Goal: Information Seeking & Learning: Learn about a topic

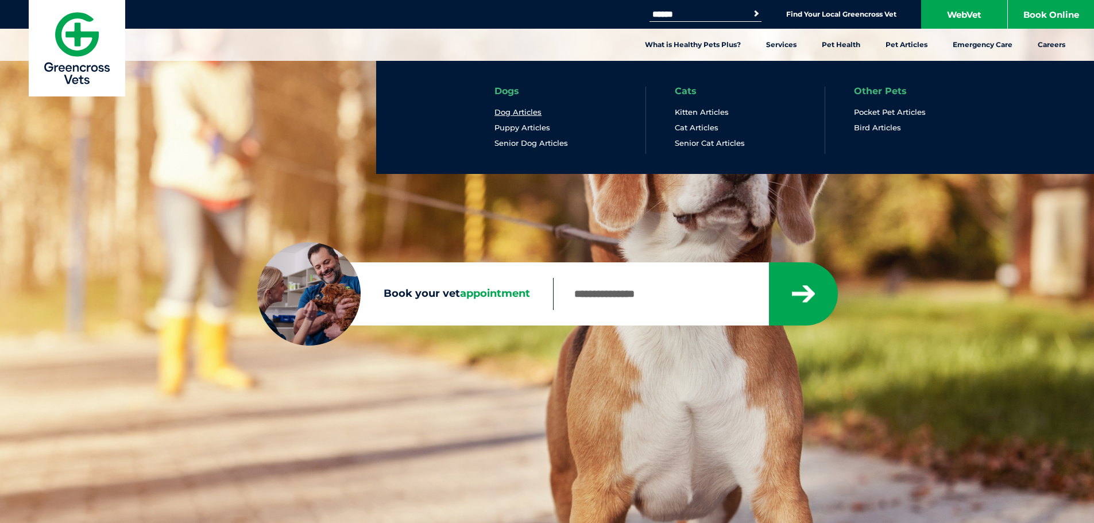
click at [527, 113] on link "Dog Articles" at bounding box center [517, 112] width 47 height 10
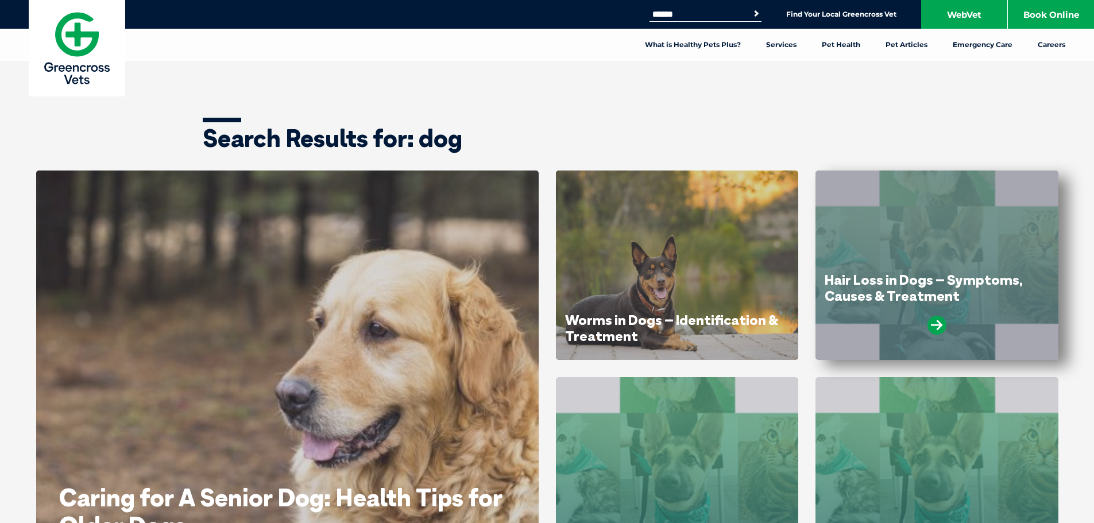
click at [967, 314] on div "Hair Loss in Dogs – Symptoms, Causes & Treatment" at bounding box center [937, 308] width 225 height 72
click at [937, 328] on icon at bounding box center [936, 325] width 19 height 19
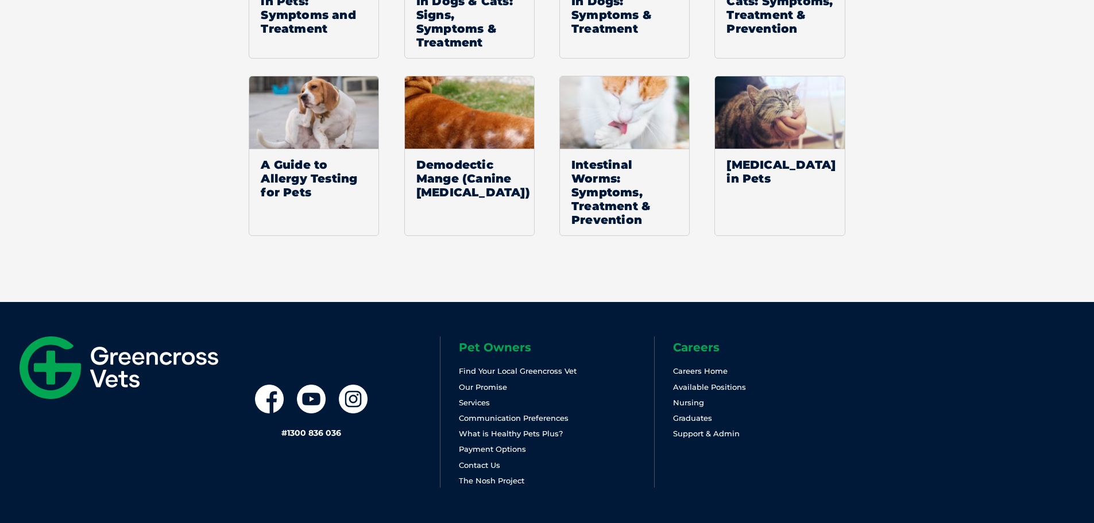
scroll to position [3051, 0]
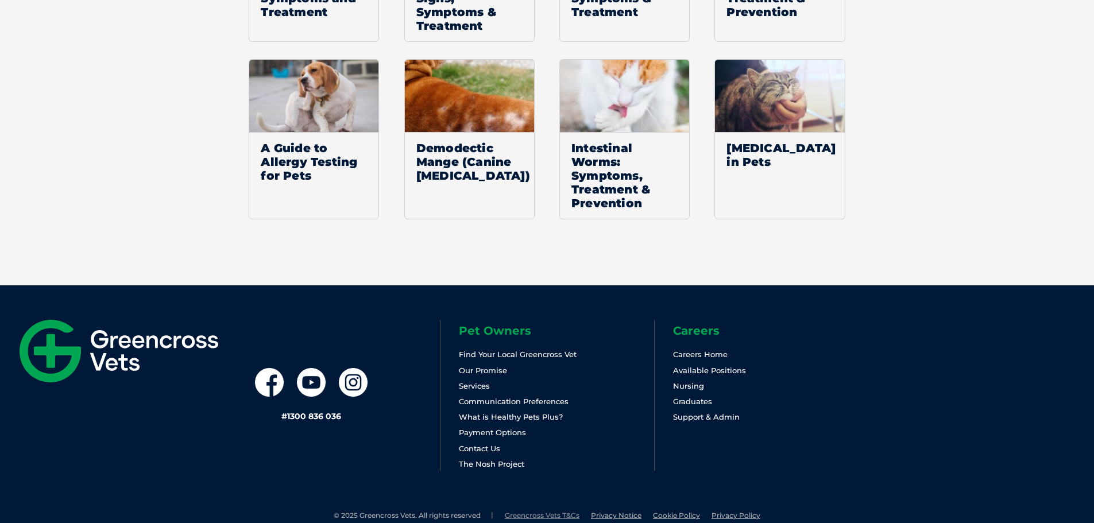
click at [538, 511] on link "Greencross Vets T&Cs" at bounding box center [542, 515] width 75 height 9
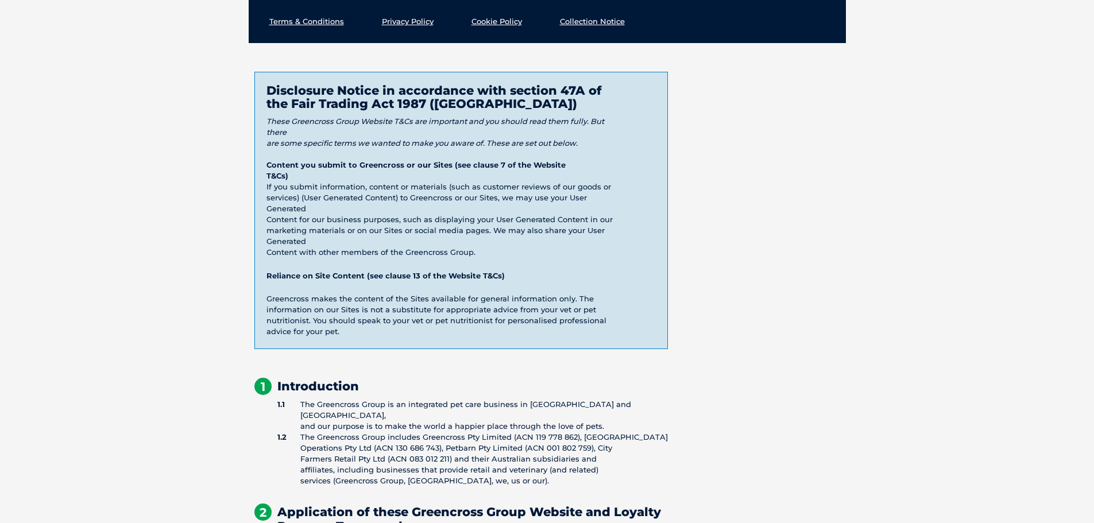
scroll to position [168, 0]
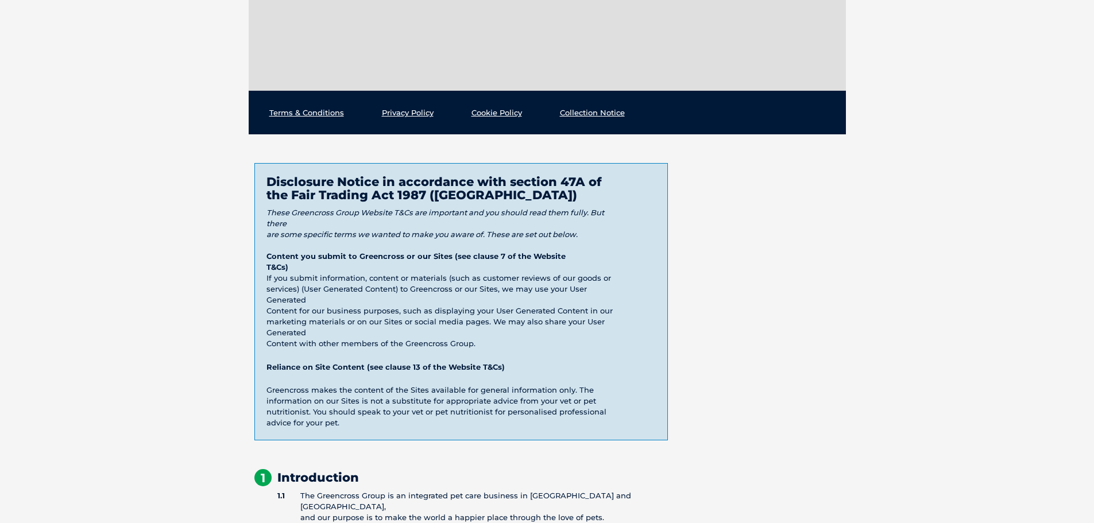
click at [296, 114] on link "Terms & Conditions" at bounding box center [306, 112] width 75 height 9
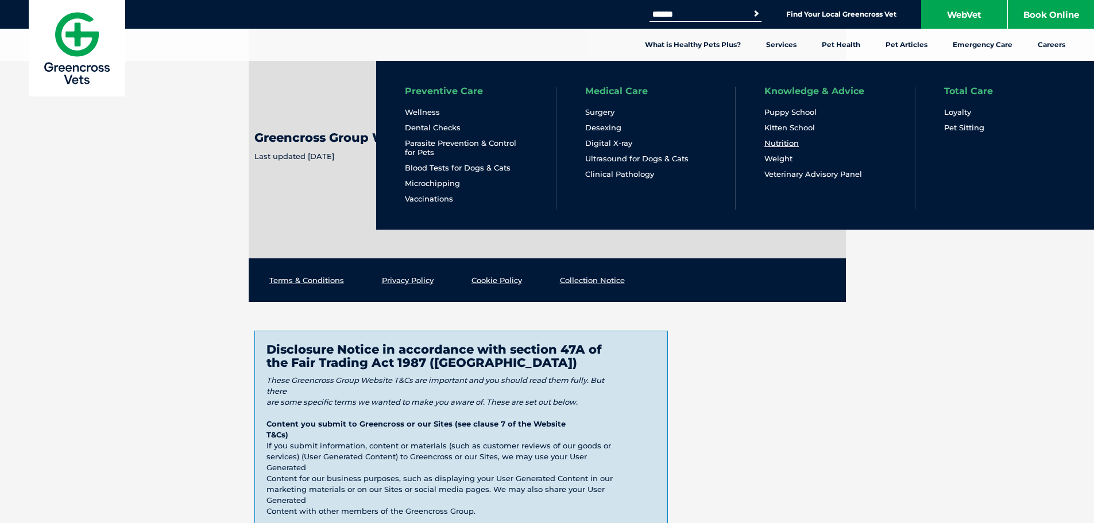
click at [787, 146] on link "Nutrition" at bounding box center [781, 143] width 34 height 10
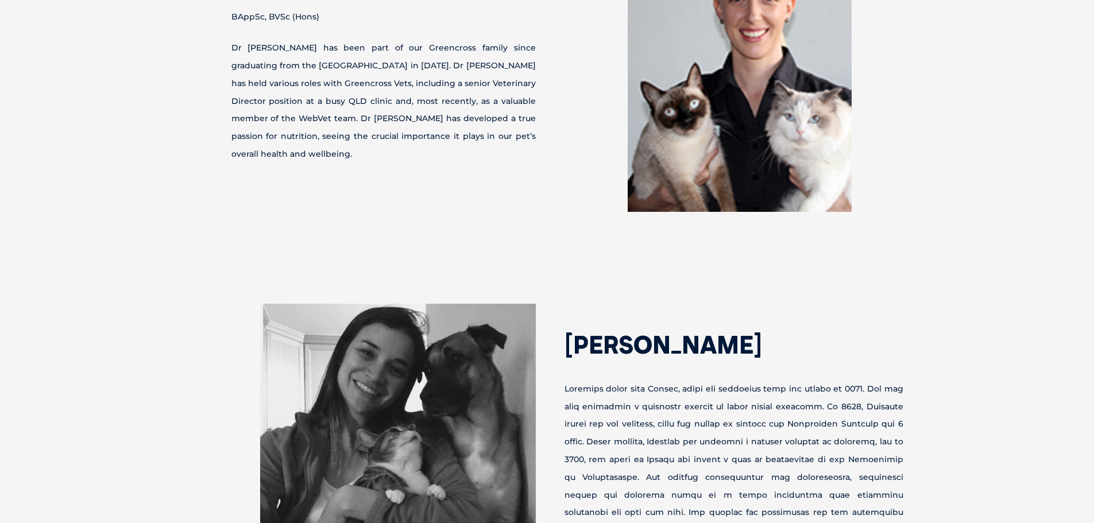
scroll to position [4154, 0]
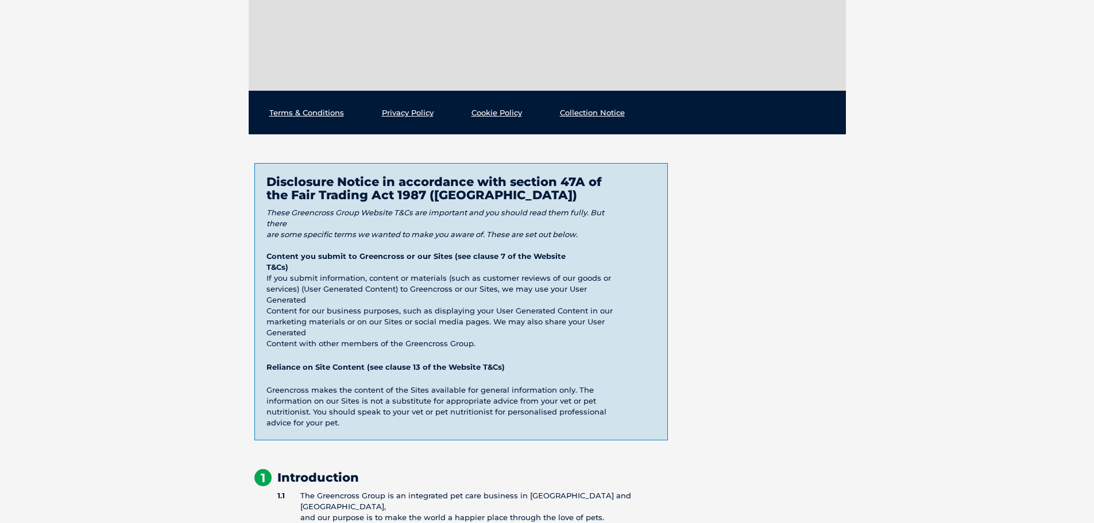
click at [579, 113] on link "Collection Notice" at bounding box center [592, 112] width 65 height 9
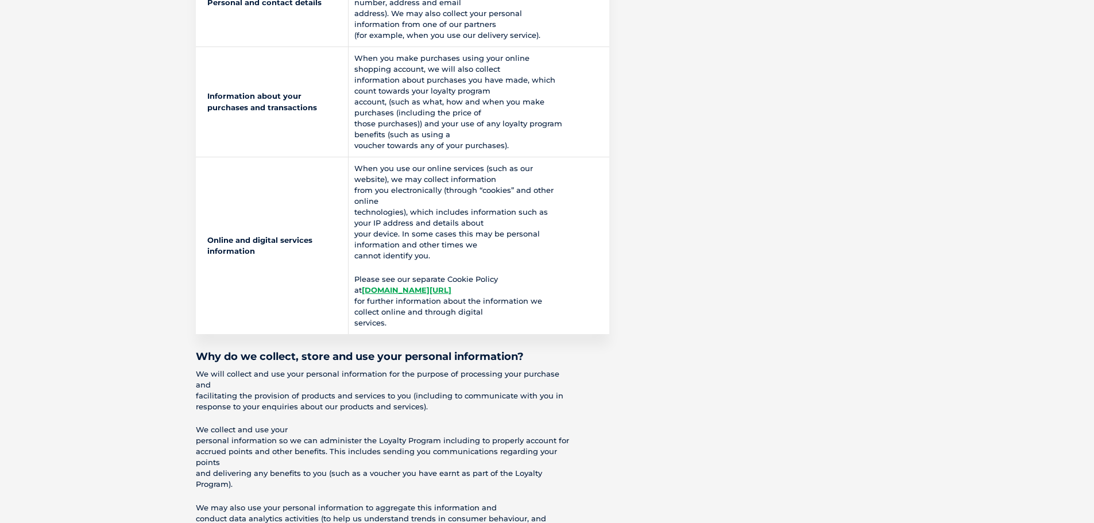
scroll to position [419, 0]
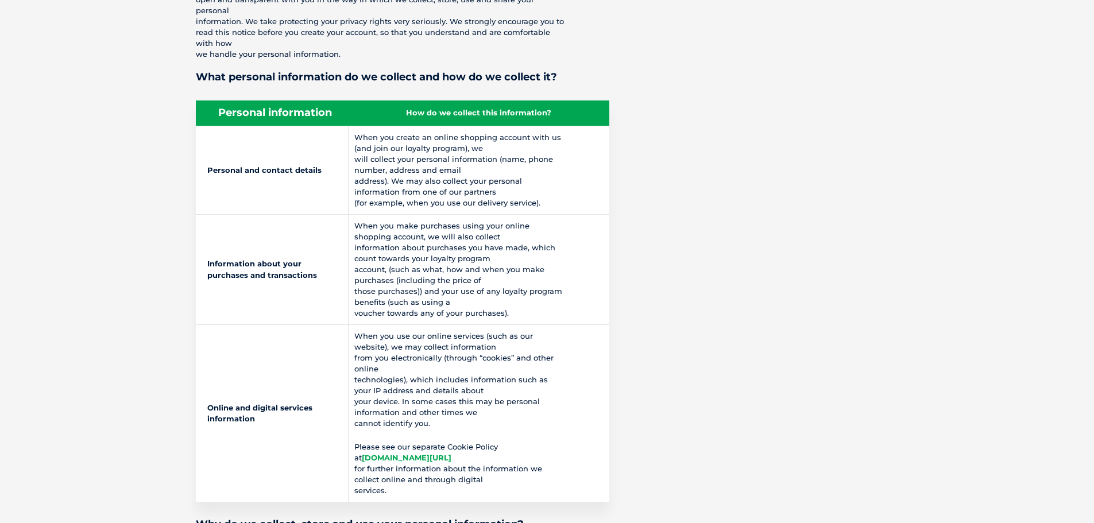
click at [389, 453] on link "[DOMAIN_NAME][URL]" at bounding box center [407, 457] width 90 height 9
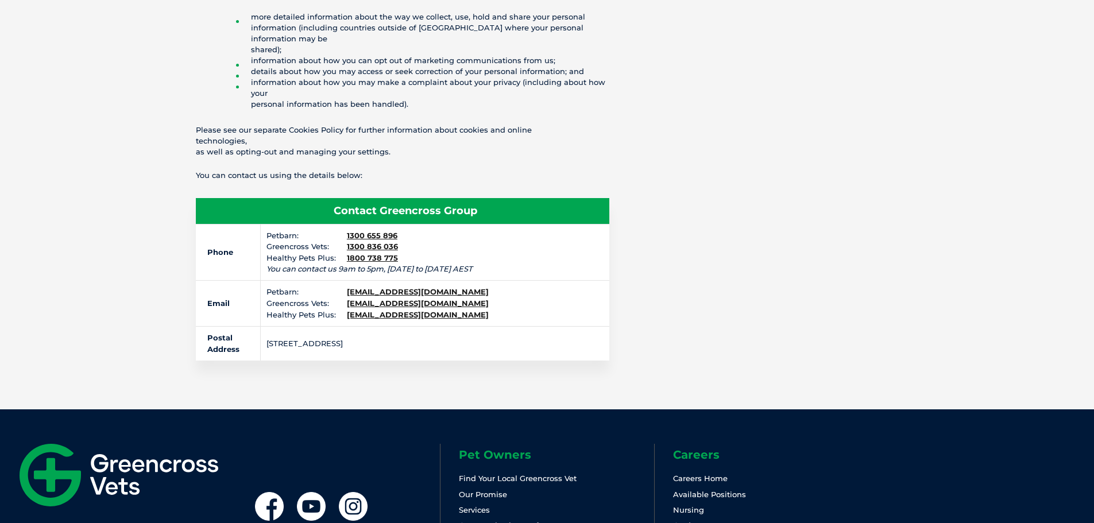
scroll to position [2138, 0]
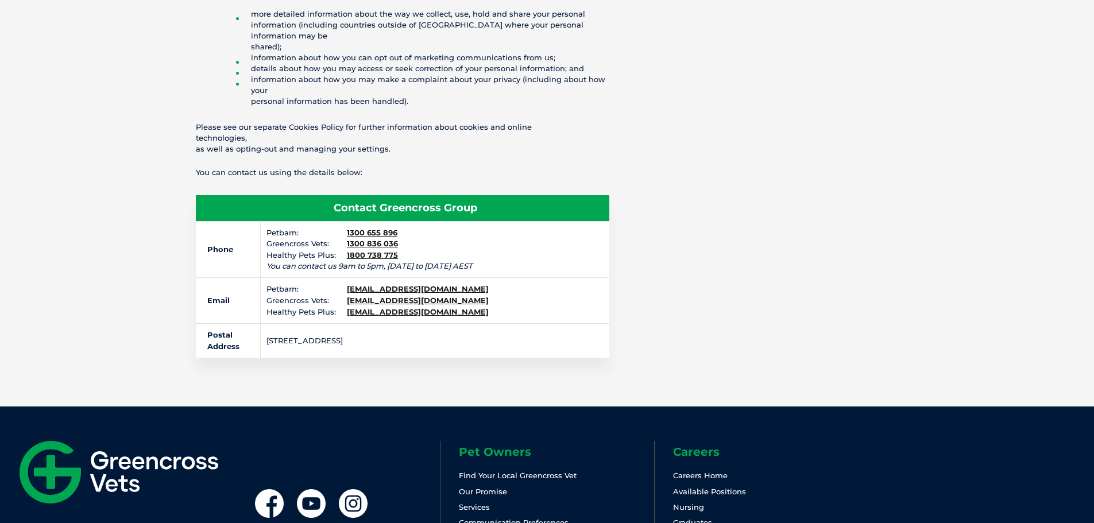
click at [492, 518] on link "Communication Preferences" at bounding box center [514, 522] width 110 height 9
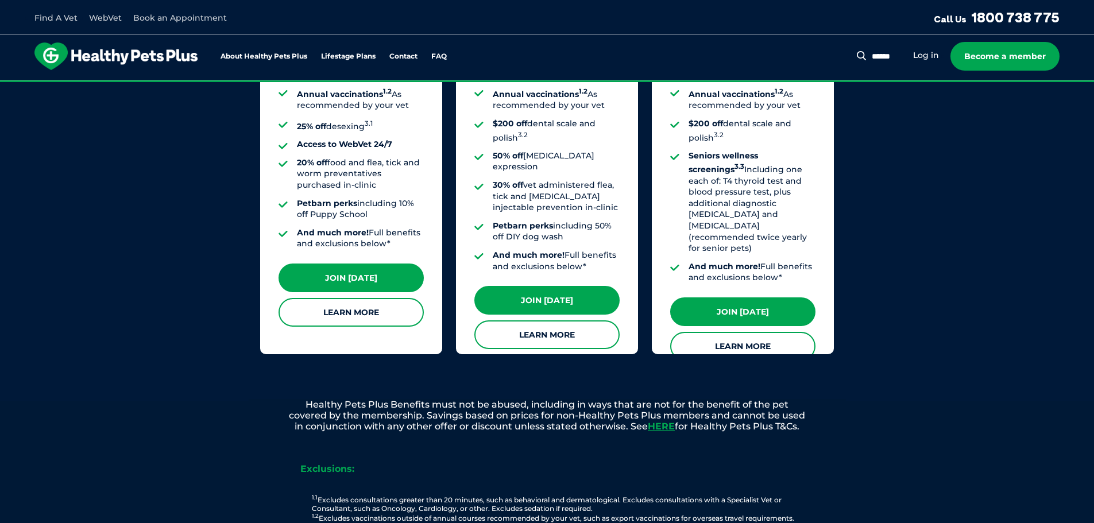
scroll to position [1089, 0]
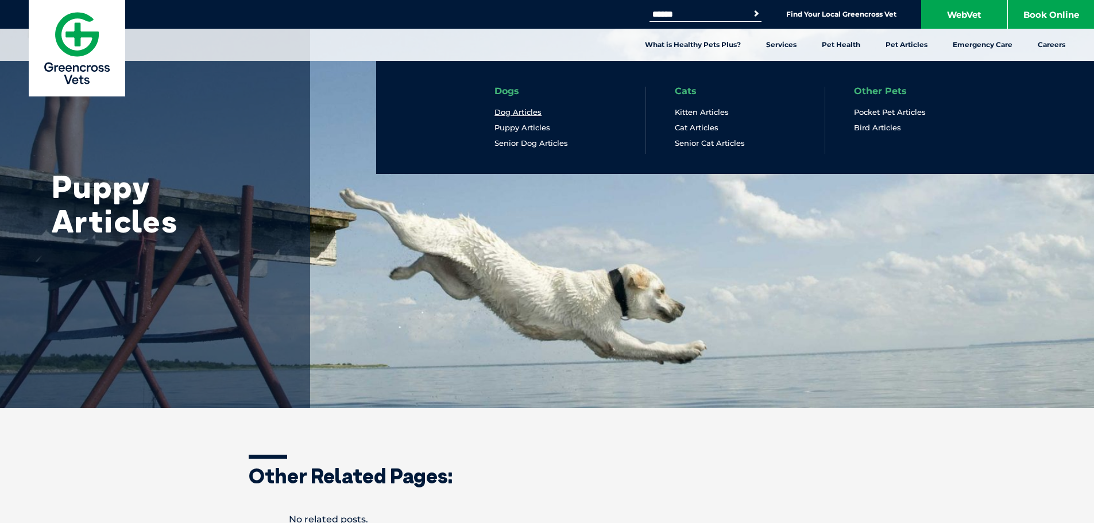
click at [527, 113] on link "Dog Articles" at bounding box center [517, 112] width 47 height 10
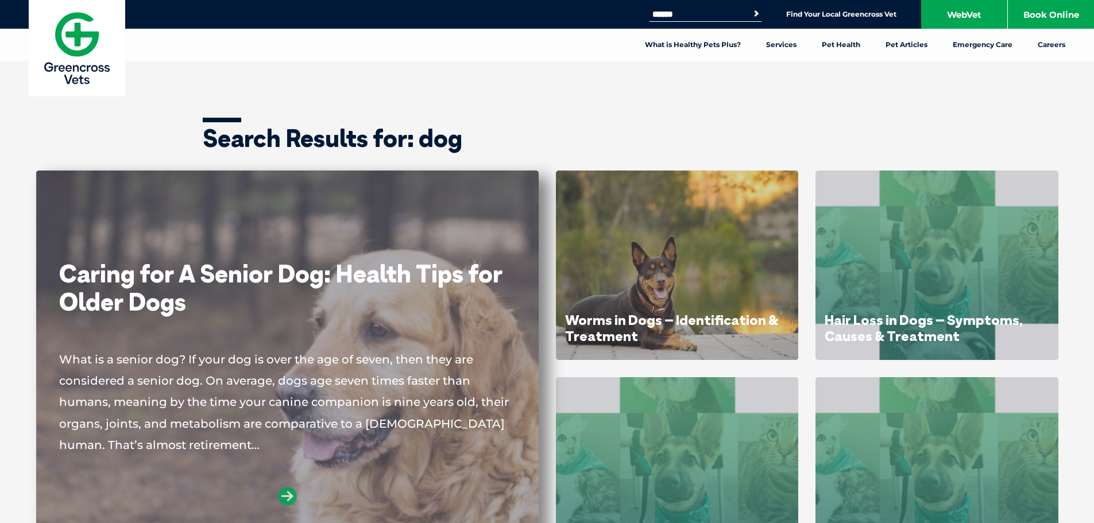
click at [284, 500] on icon at bounding box center [287, 496] width 19 height 19
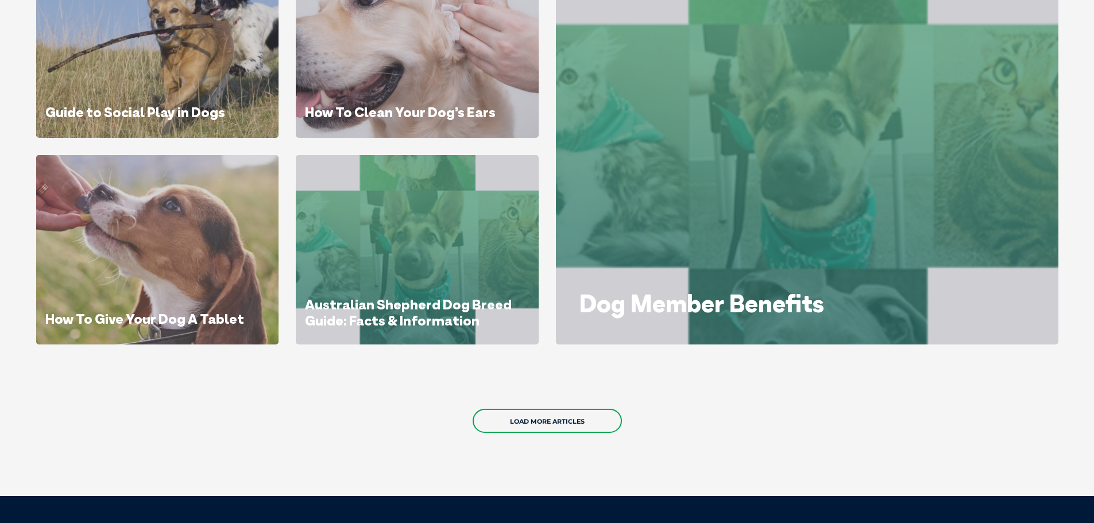
scroll to position [670, 0]
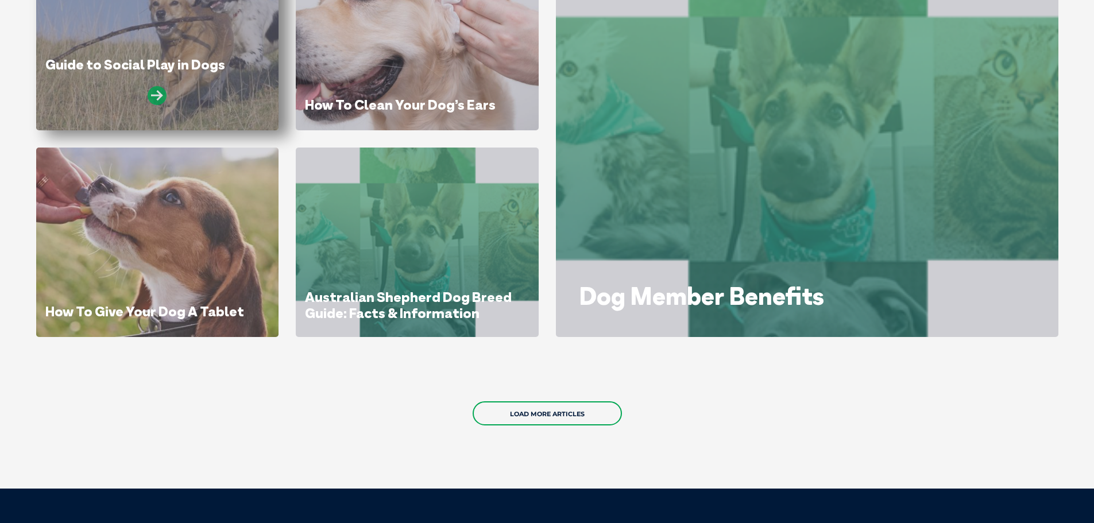
click at [157, 94] on icon at bounding box center [157, 95] width 19 height 19
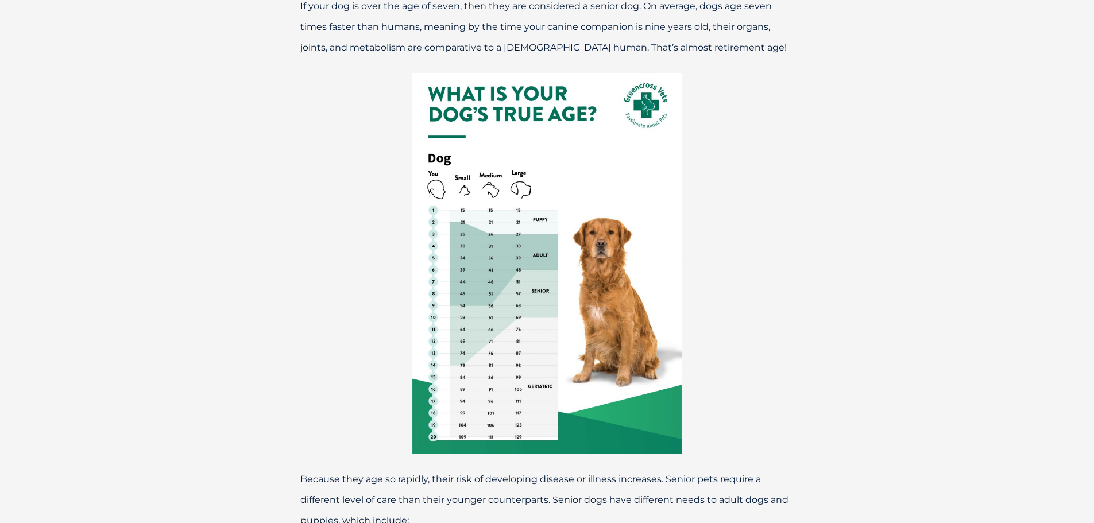
scroll to position [502, 0]
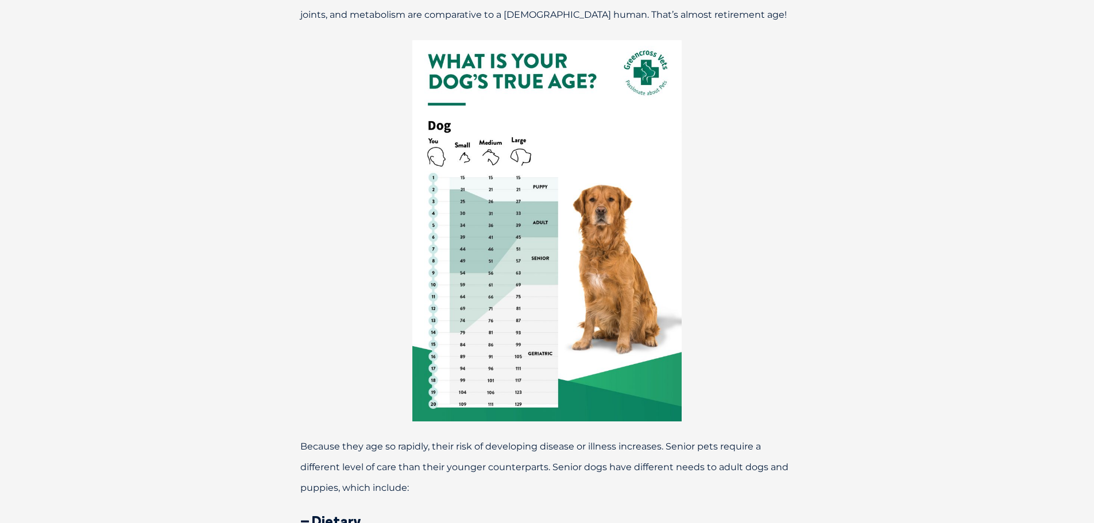
click at [518, 99] on img at bounding box center [546, 230] width 269 height 381
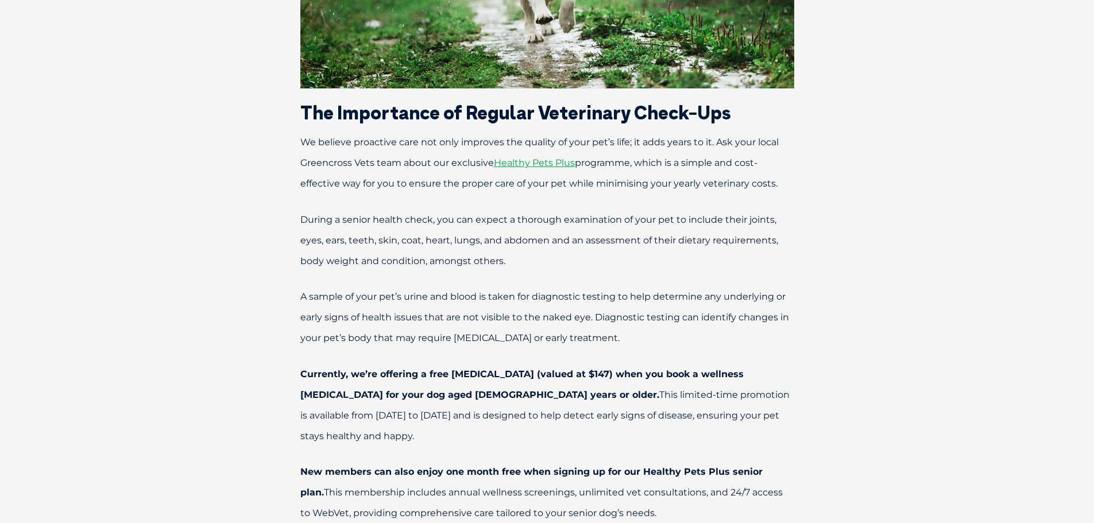
scroll to position [5193, 0]
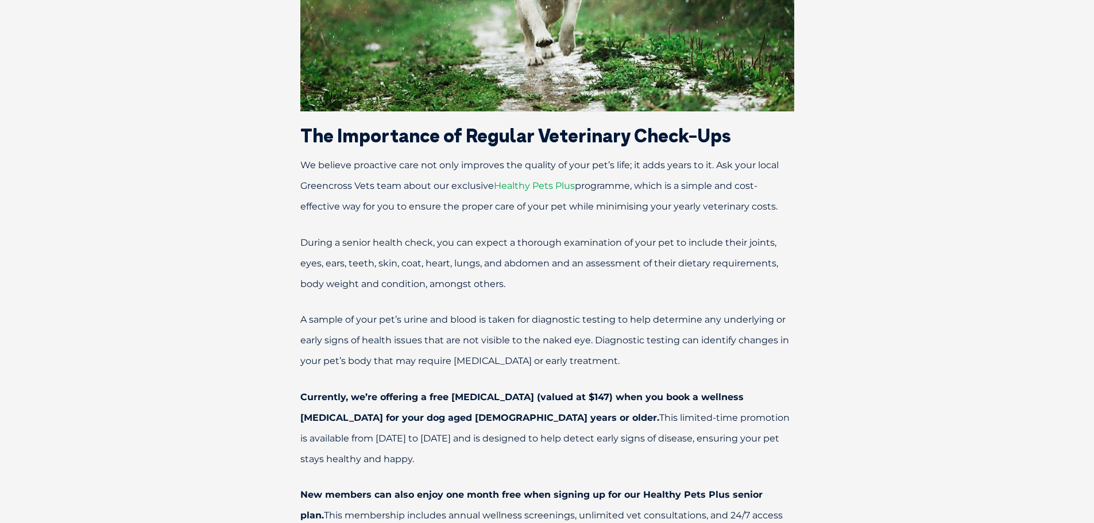
click at [508, 180] on span "Healthy Pets Plus" at bounding box center [534, 185] width 81 height 11
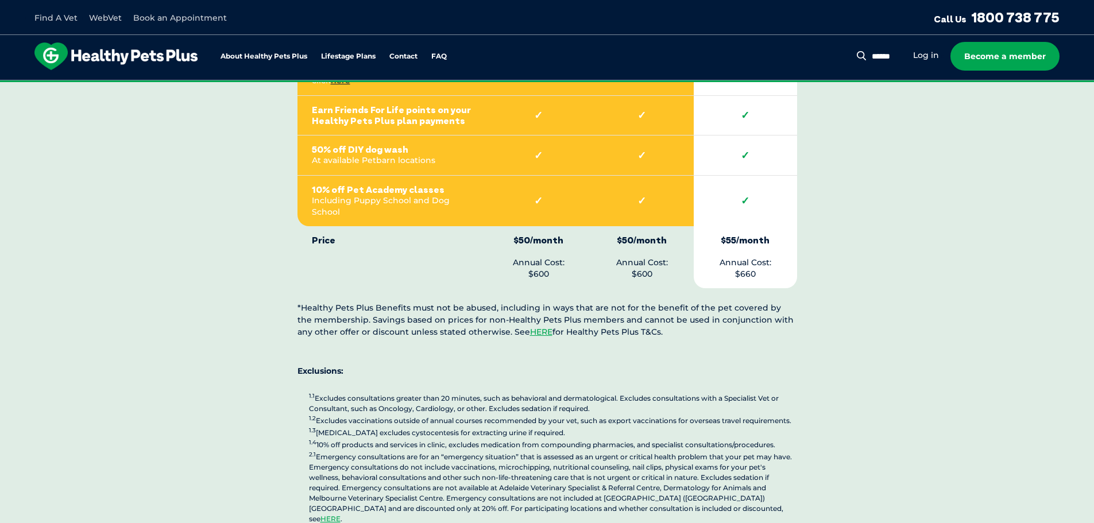
scroll to position [2931, 0]
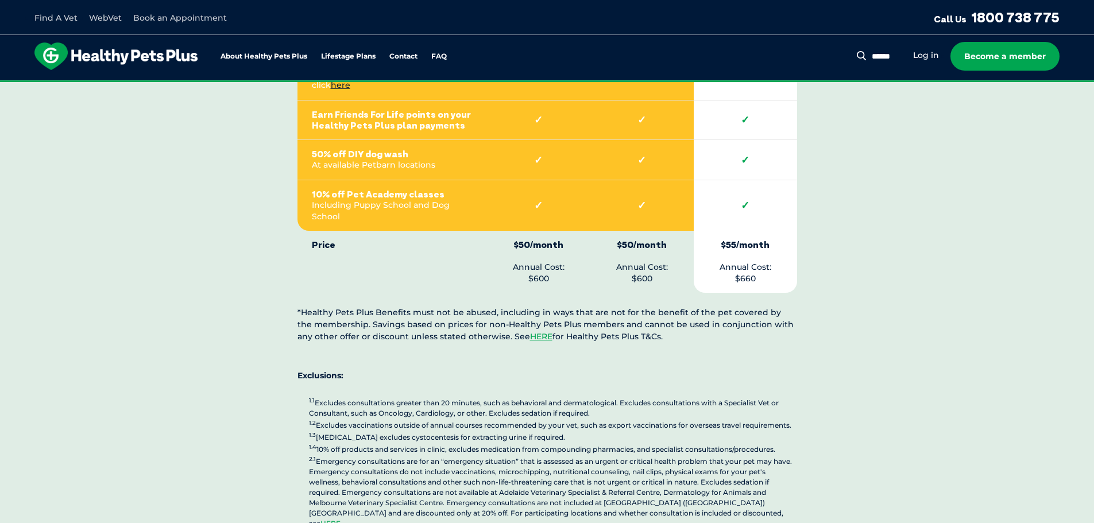
drag, startPoint x: 516, startPoint y: 281, endPoint x: 545, endPoint y: 288, distance: 30.1
click at [530, 331] on link "HERE" at bounding box center [541, 336] width 22 height 10
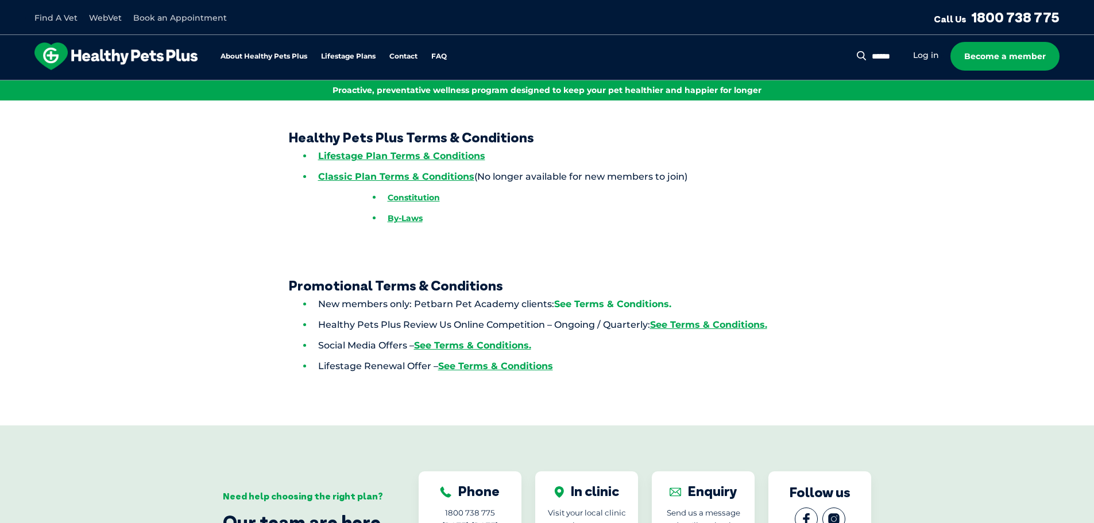
click at [579, 304] on link "See Terms & Conditions." at bounding box center [612, 304] width 117 height 11
click at [690, 326] on link "See Terms & Conditions." at bounding box center [708, 324] width 117 height 11
click at [471, 362] on link "See Terms & Conditions" at bounding box center [495, 366] width 115 height 11
click at [447, 343] on link "See Terms & Conditions." at bounding box center [472, 345] width 117 height 11
click at [341, 153] on link "Lifestage Plan Terms & Conditions" at bounding box center [401, 155] width 167 height 11
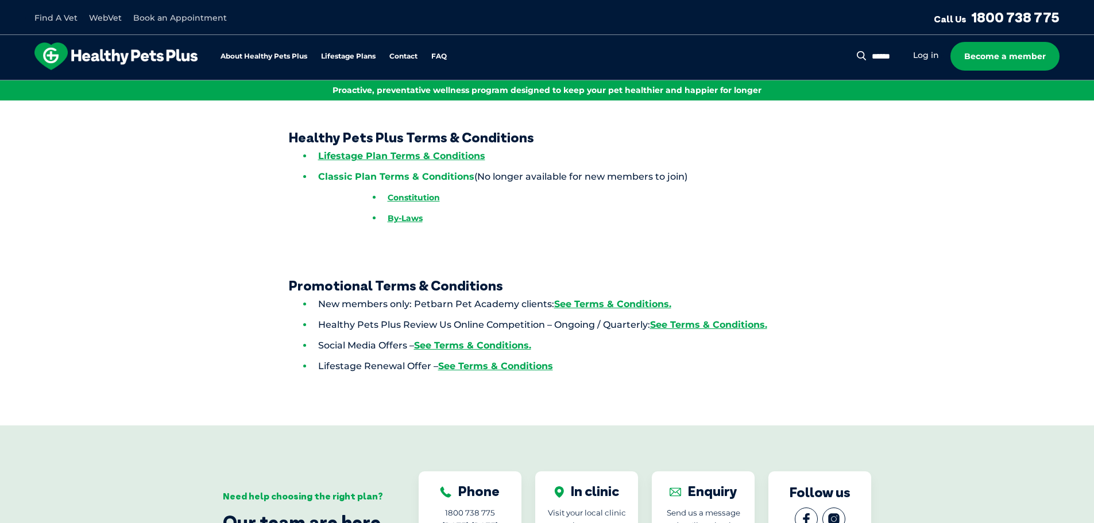
click at [330, 175] on link "Classic Plan Terms & Conditions" at bounding box center [396, 176] width 156 height 11
click at [403, 219] on link "By-Laws" at bounding box center [405, 218] width 35 height 10
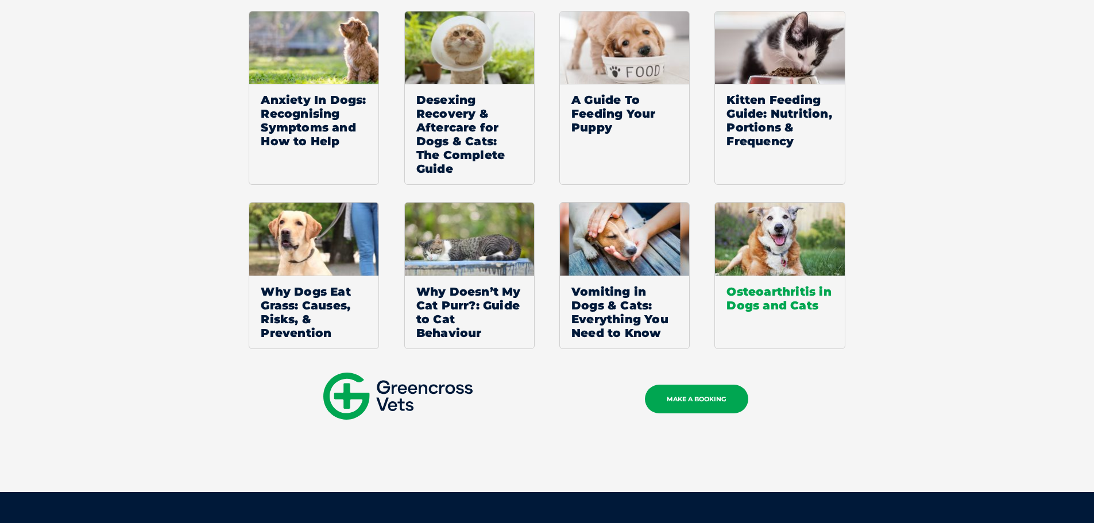
scroll to position [4238, 0]
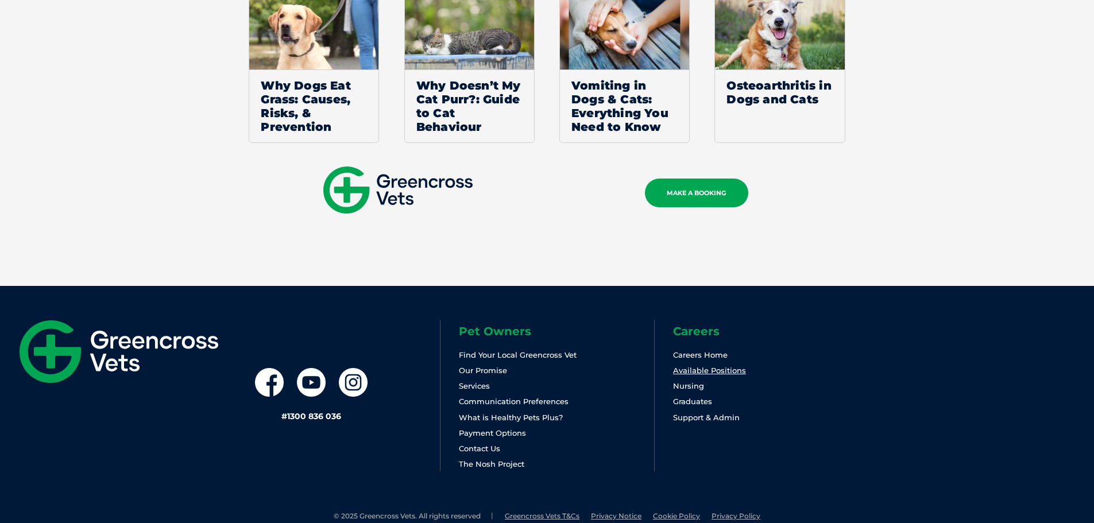
click at [712, 366] on link "Available Positions" at bounding box center [709, 370] width 73 height 9
click at [693, 350] on link "Careers Home" at bounding box center [700, 354] width 55 height 9
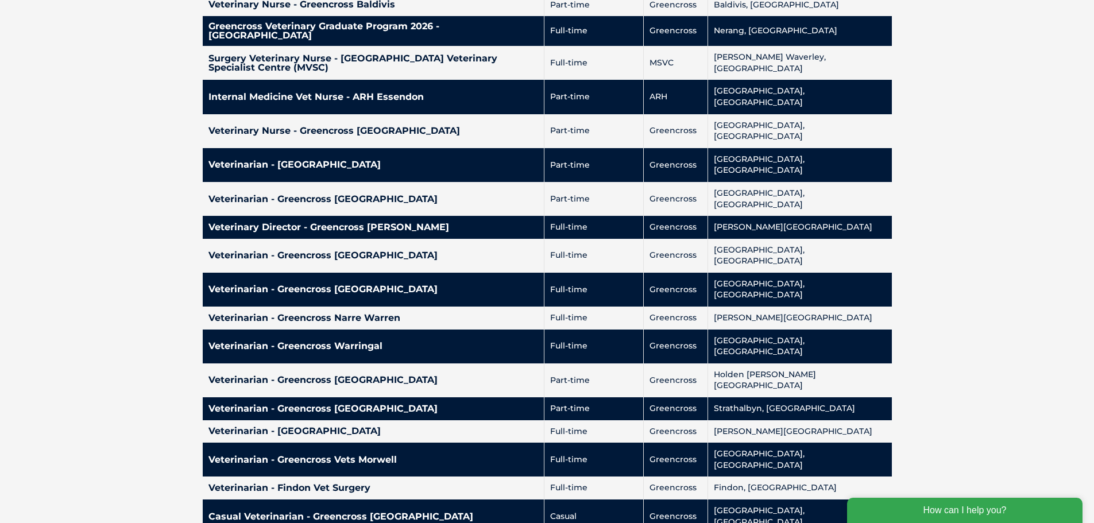
scroll to position [2735, 0]
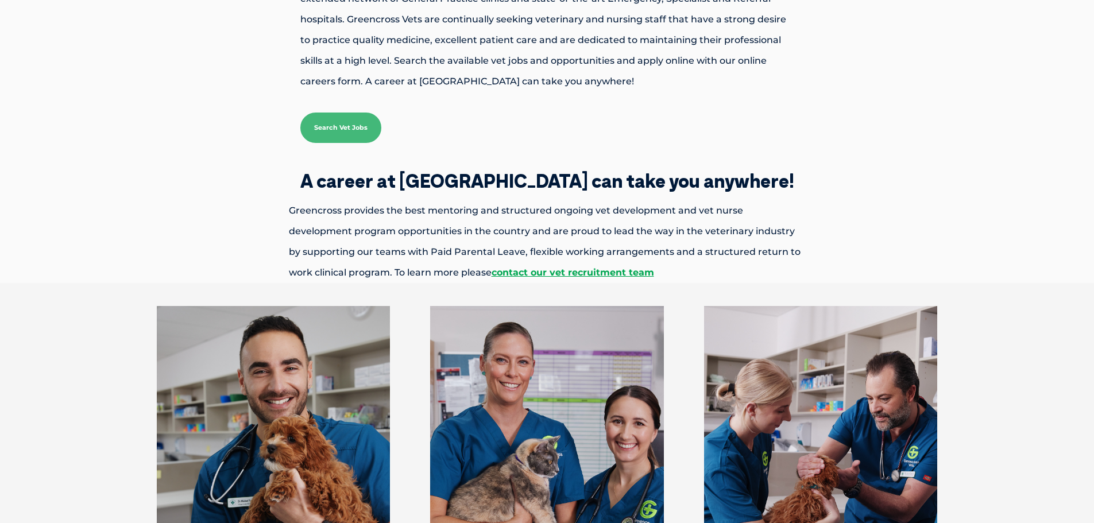
scroll to position [252, 0]
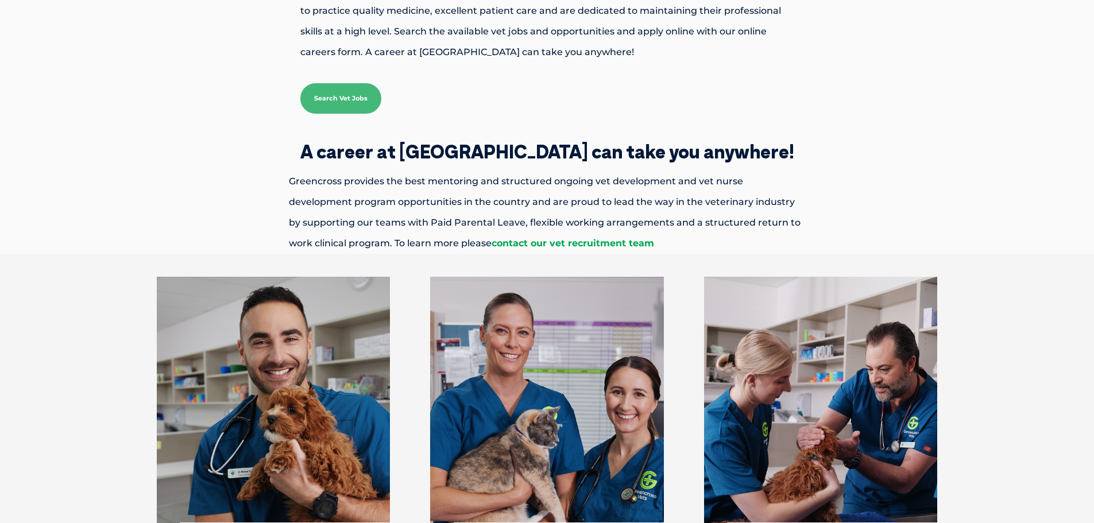
click at [519, 243] on link "contact our vet recruitment team" at bounding box center [573, 243] width 163 height 11
click at [523, 244] on link "contact our vet recruitment team" at bounding box center [573, 243] width 163 height 11
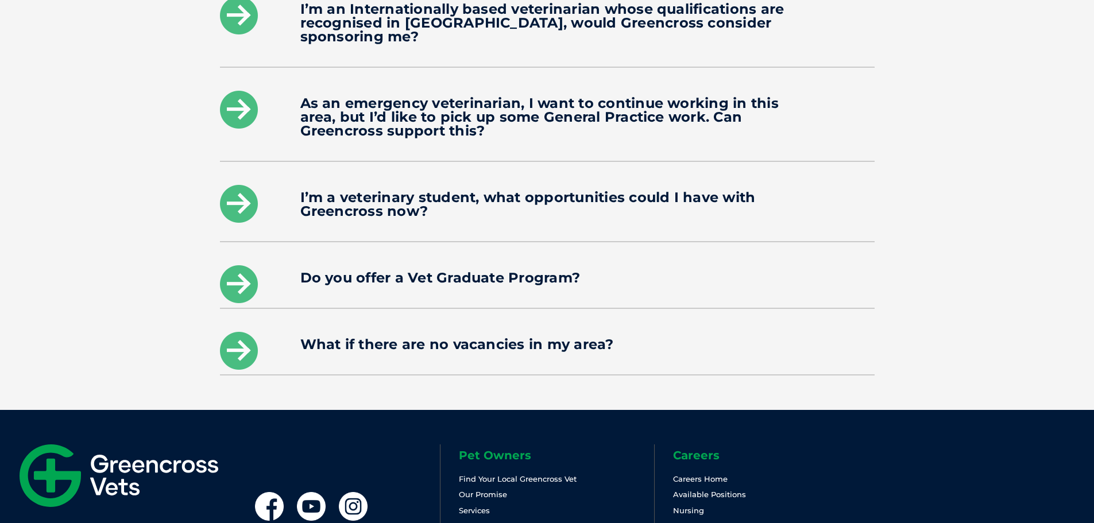
scroll to position [1897, 0]
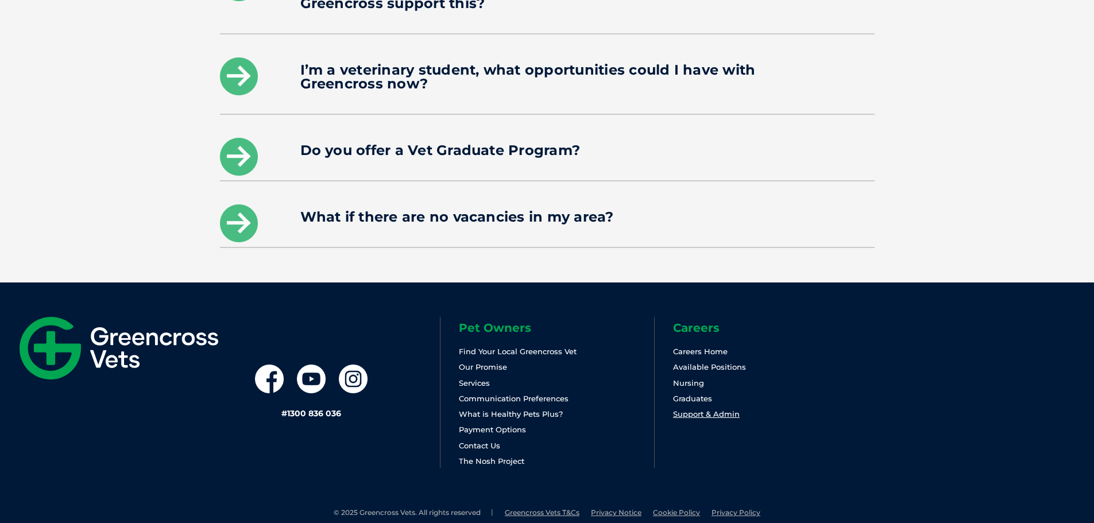
click at [684, 409] on link "Support & Admin" at bounding box center [706, 413] width 67 height 9
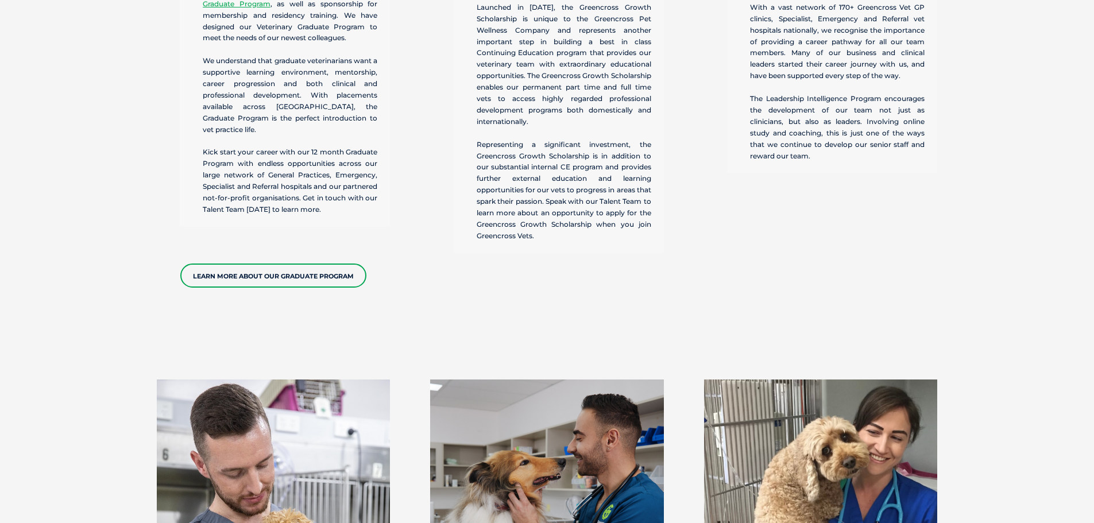
scroll to position [557, 0]
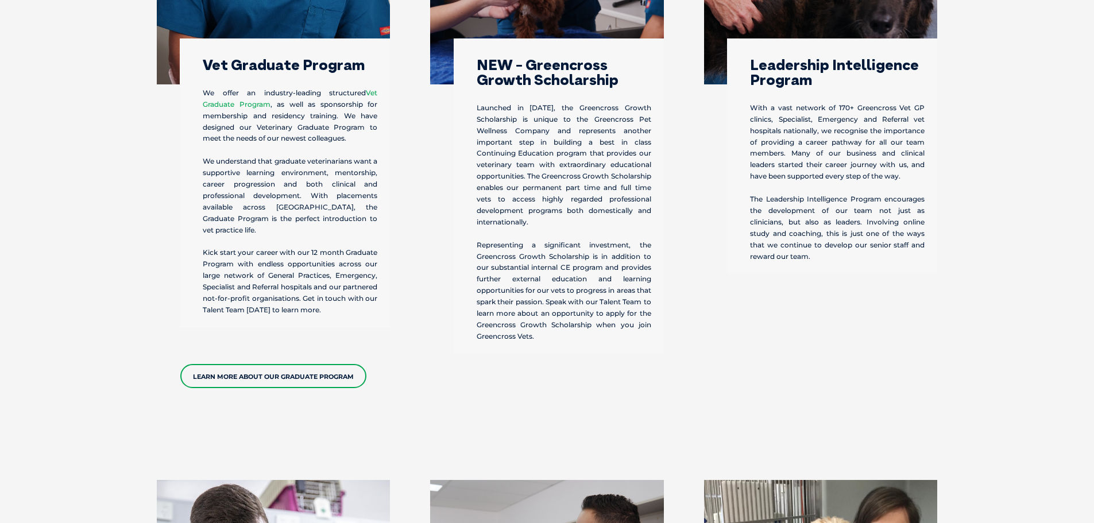
click at [253, 105] on link "Vet Graduate Program" at bounding box center [290, 98] width 175 height 20
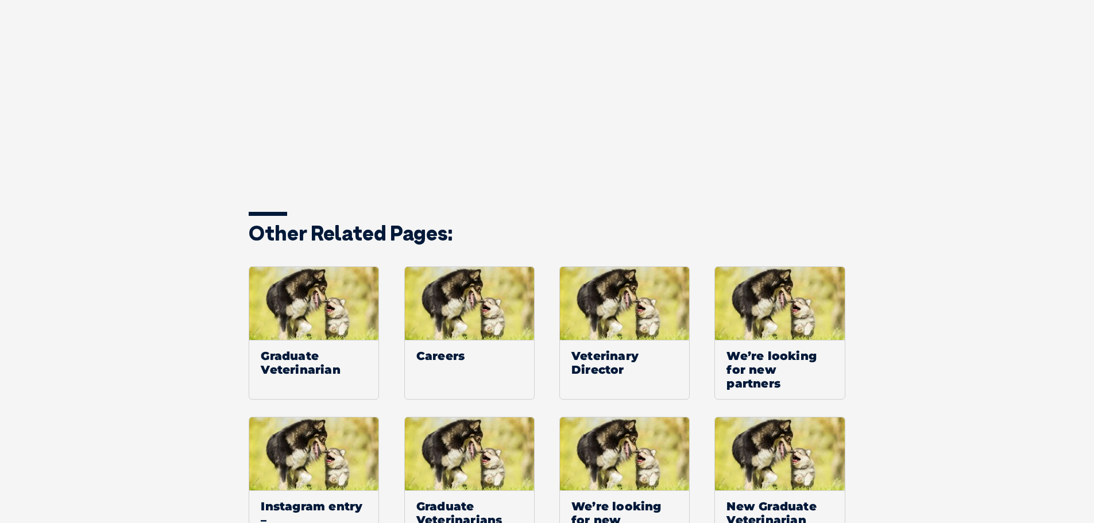
scroll to position [1926, 0]
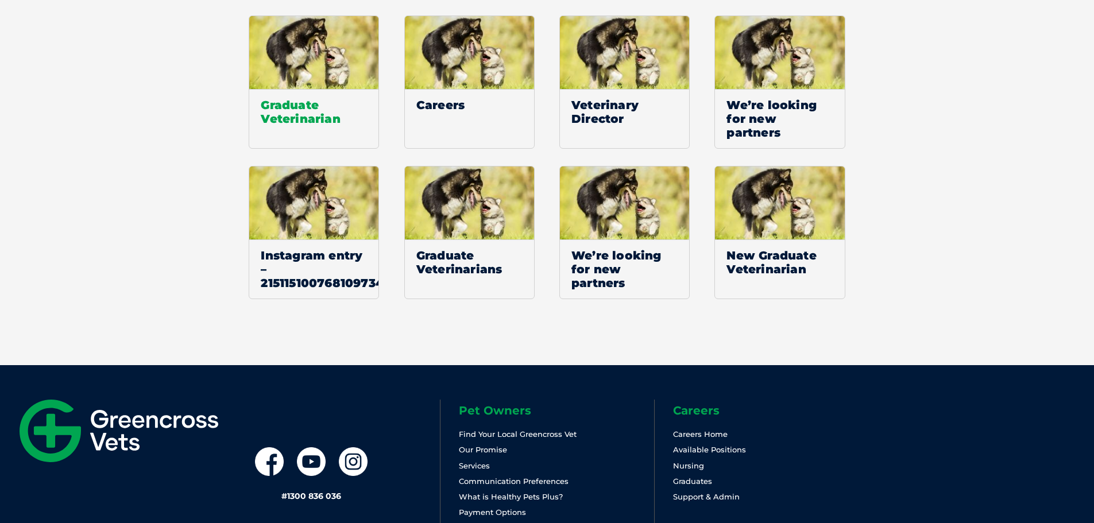
click at [296, 91] on span "Graduate Veterinarian" at bounding box center [313, 111] width 129 height 45
click at [160, 400] on img at bounding box center [119, 431] width 199 height 63
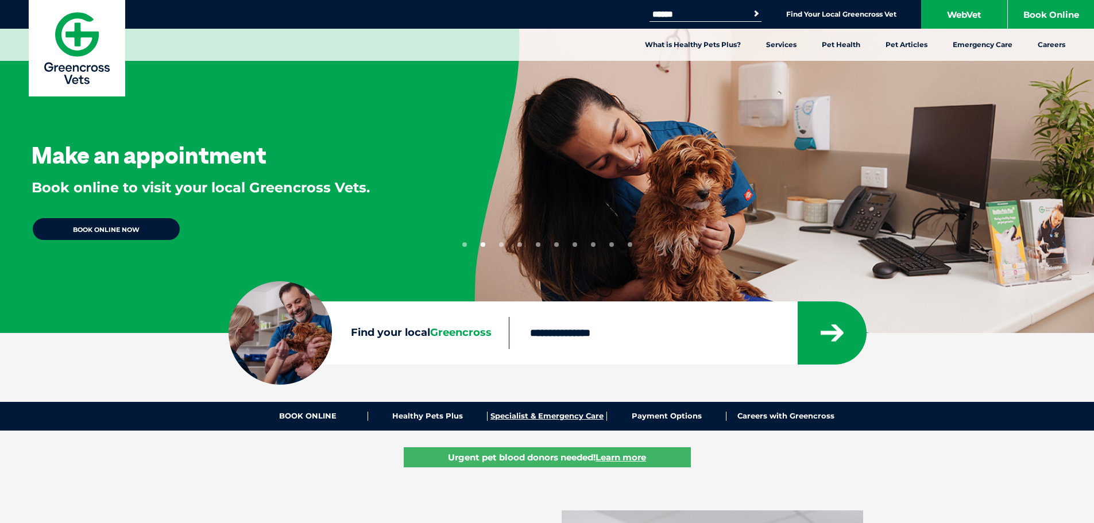
click at [551, 419] on link "Specialist & Emergency Care" at bounding box center [547, 416] width 119 height 9
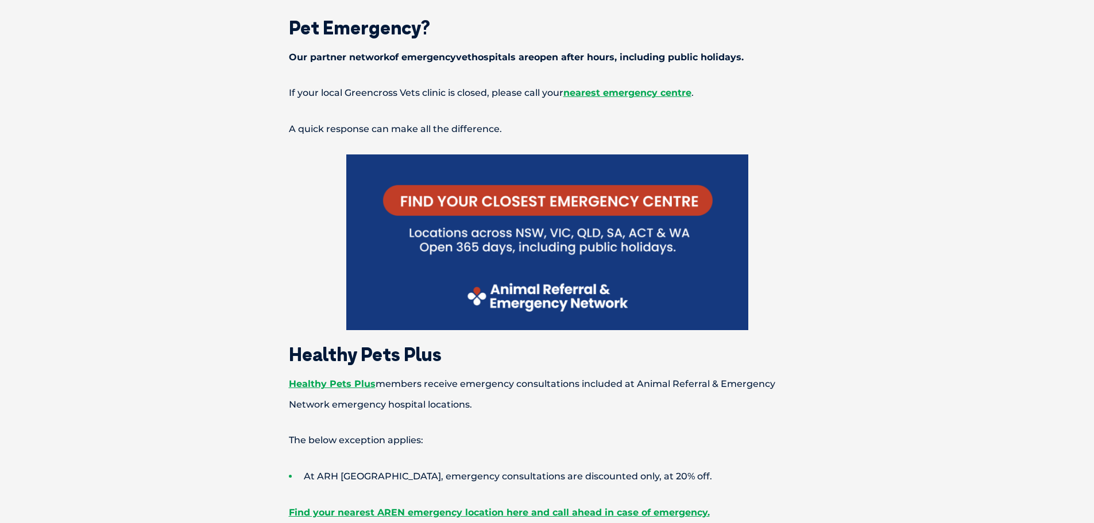
scroll to position [335, 0]
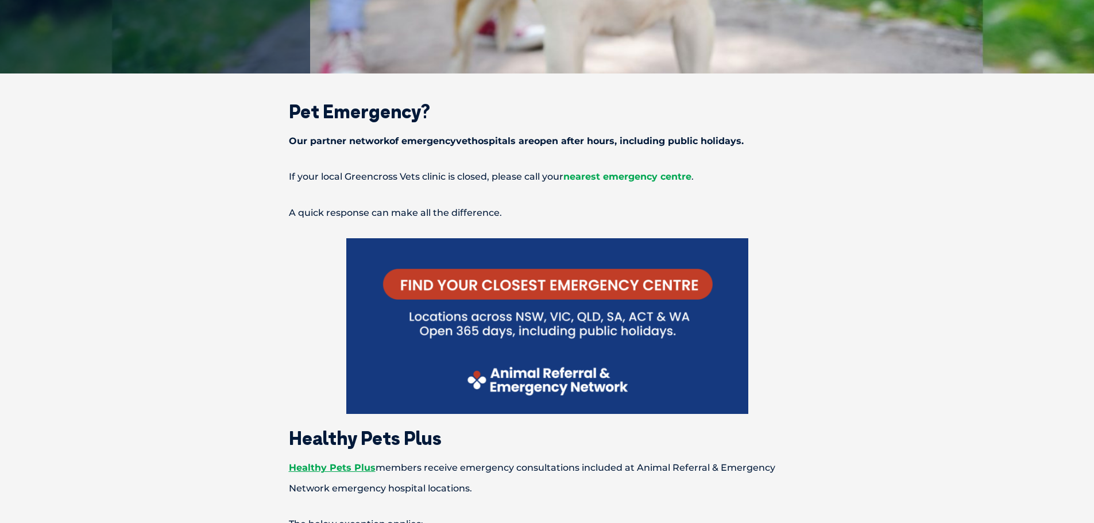
click at [591, 177] on span "nearest emergency centre" at bounding box center [627, 176] width 128 height 11
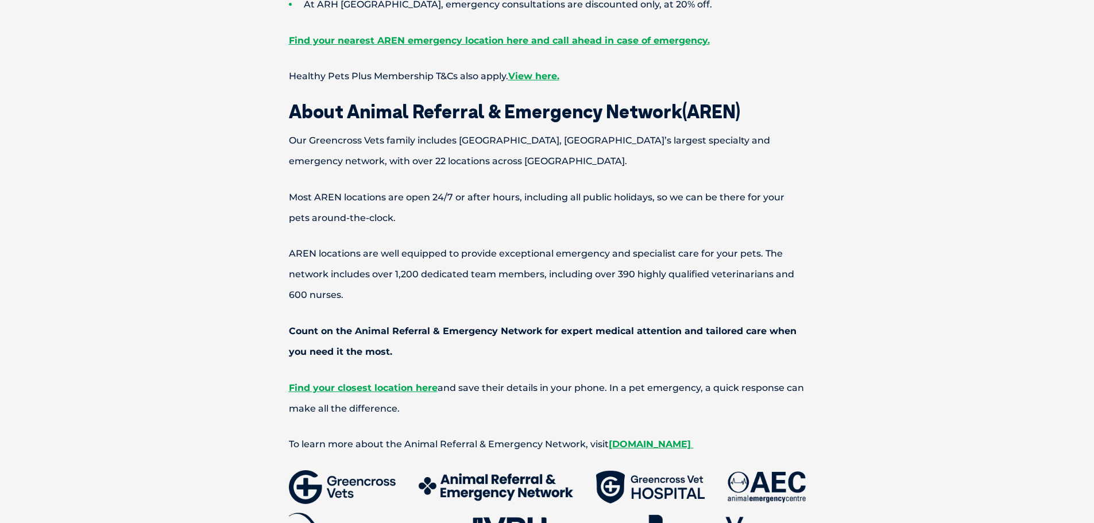
scroll to position [1089, 0]
